Goal: Transaction & Acquisition: Purchase product/service

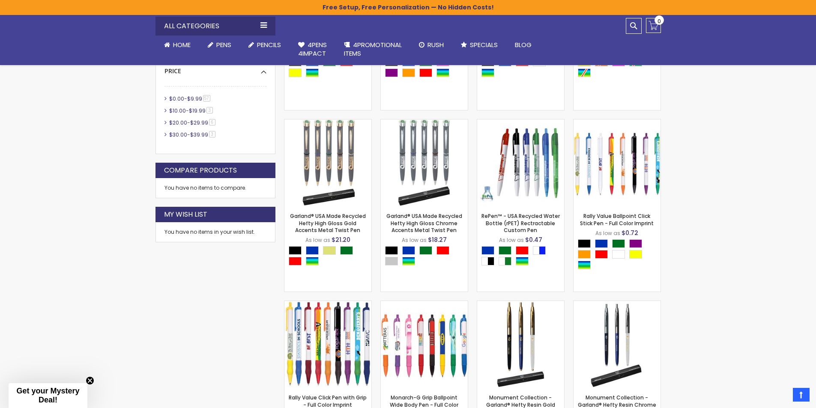
scroll to position [386, 0]
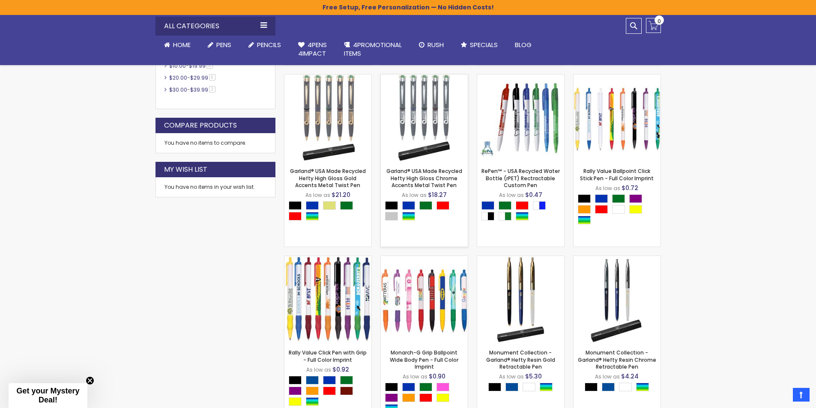
click at [422, 115] on img at bounding box center [424, 118] width 87 height 87
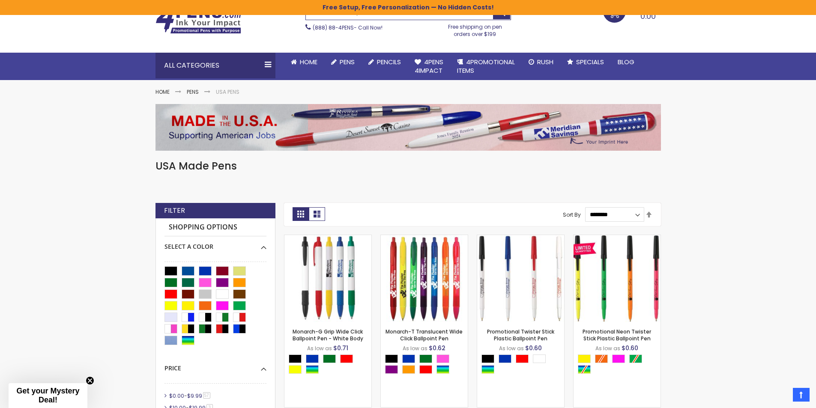
scroll to position [43, 0]
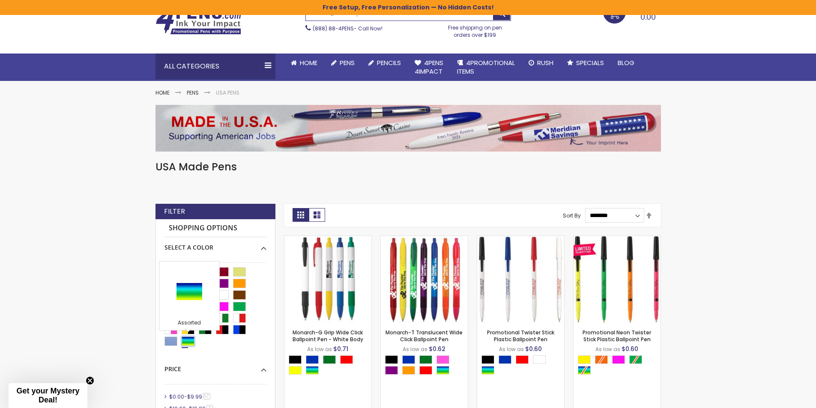
click at [186, 341] on div "Assorted" at bounding box center [188, 341] width 13 height 9
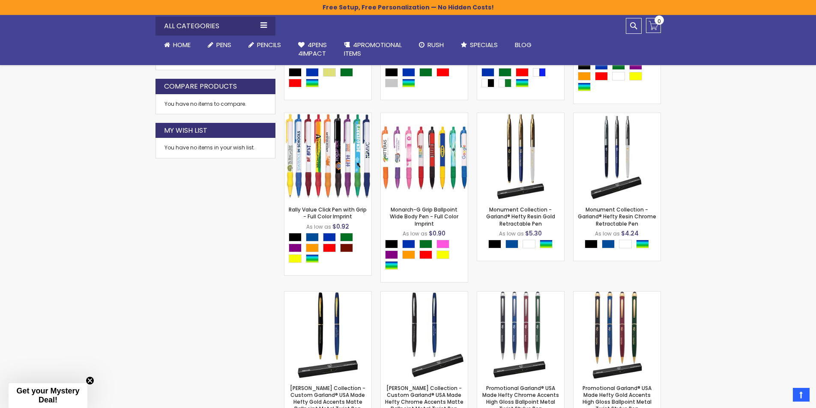
scroll to position [514, 0]
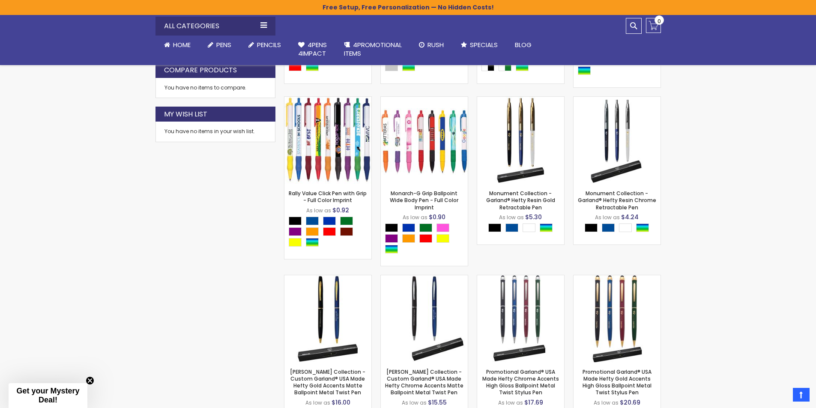
scroll to position [43, 0]
